Goal: Navigation & Orientation: Find specific page/section

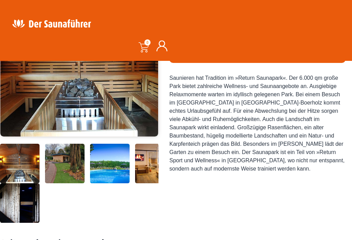
scroll to position [143, 0]
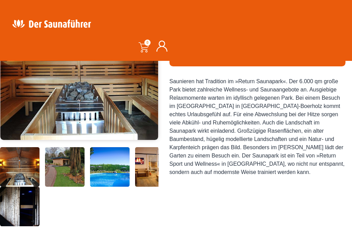
click at [34, 101] on img at bounding box center [79, 55] width 158 height 168
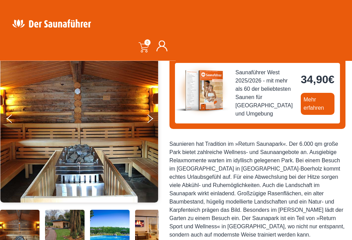
scroll to position [79, 0]
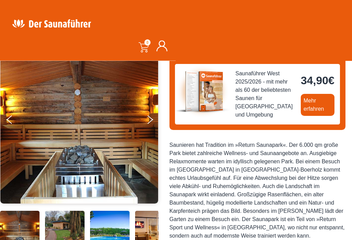
click at [45, 120] on img at bounding box center [79, 119] width 158 height 168
click at [146, 118] on img at bounding box center [79, 119] width 158 height 168
click at [153, 121] on button "Next" at bounding box center [154, 121] width 17 height 17
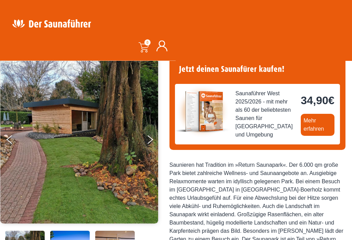
scroll to position [58, 0]
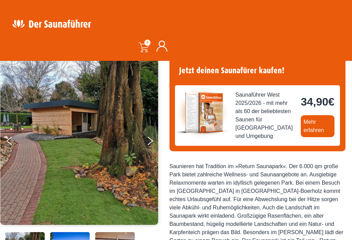
click at [92, 139] on img at bounding box center [79, 140] width 158 height 168
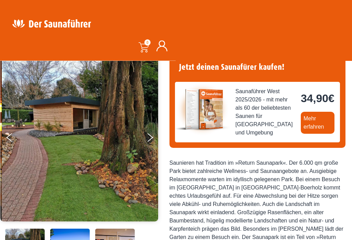
scroll to position [60, 0]
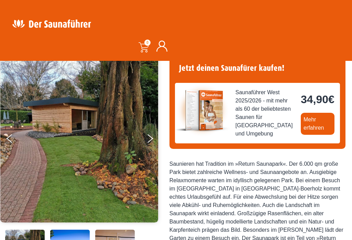
click at [151, 138] on button "Next" at bounding box center [154, 139] width 17 height 17
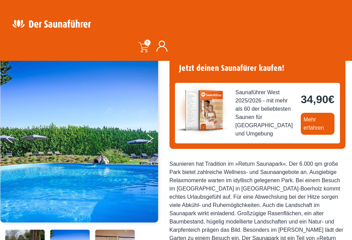
click at [149, 142] on button "Next" at bounding box center [154, 139] width 17 height 17
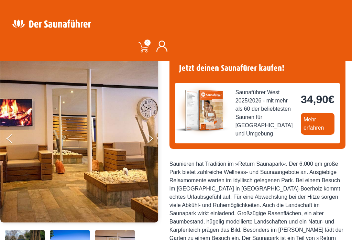
click at [150, 138] on button "Next" at bounding box center [154, 139] width 17 height 17
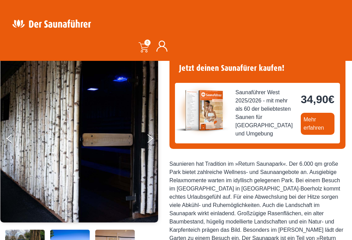
click at [148, 141] on button "Next" at bounding box center [154, 139] width 17 height 17
click at [152, 140] on button "Next" at bounding box center [154, 139] width 17 height 17
click at [152, 136] on button "Next" at bounding box center [154, 139] width 17 height 17
click at [150, 138] on button "Next" at bounding box center [154, 139] width 17 height 17
click at [9, 130] on img at bounding box center [79, 138] width 158 height 168
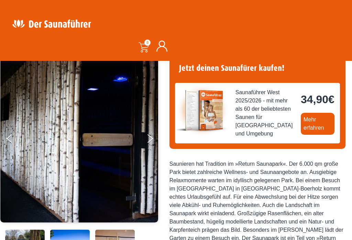
click at [150, 138] on button "Next" at bounding box center [154, 139] width 17 height 17
click at [151, 139] on icon "Next" at bounding box center [150, 140] width 6 height 5
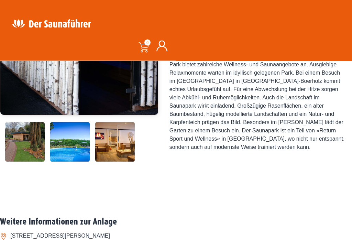
scroll to position [184, 0]
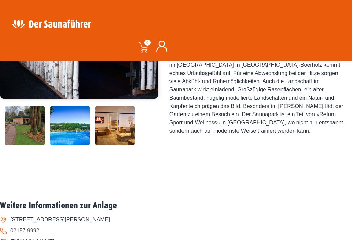
click at [24, 145] on img at bounding box center [25, 126] width 40 height 40
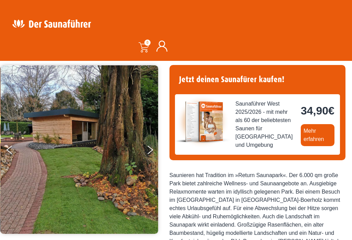
scroll to position [0, 0]
